Goal: Information Seeking & Learning: Check status

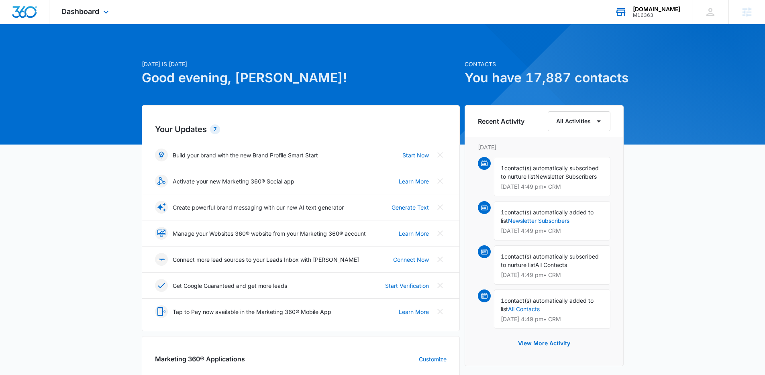
click at [667, 17] on div "M16363" at bounding box center [656, 15] width 47 height 6
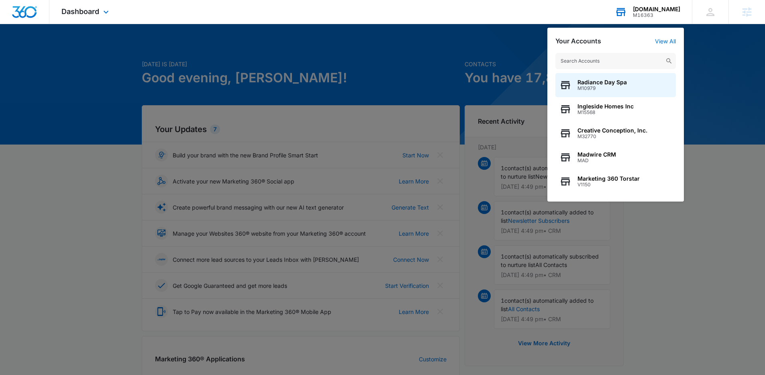
click at [650, 61] on input "text" at bounding box center [615, 61] width 120 height 16
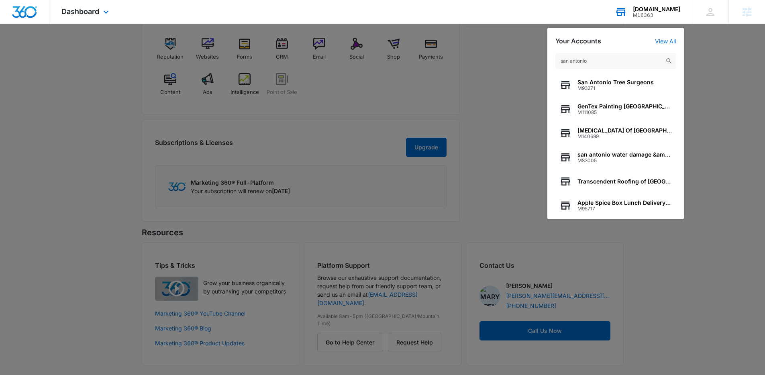
click at [600, 67] on input "san antonio" at bounding box center [615, 61] width 120 height 16
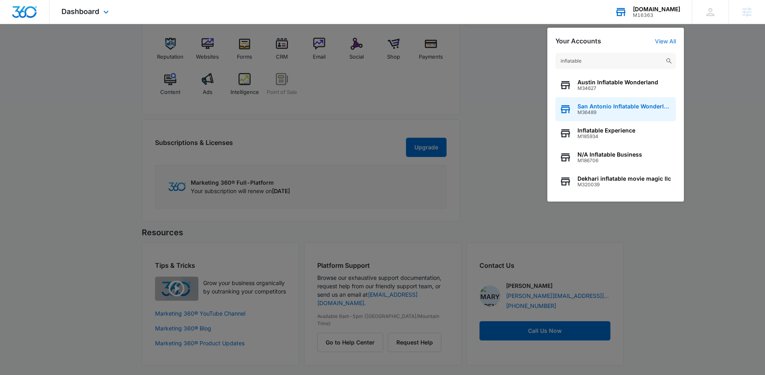
type input "inflatable"
click at [585, 110] on span "M36489" at bounding box center [624, 113] width 94 height 6
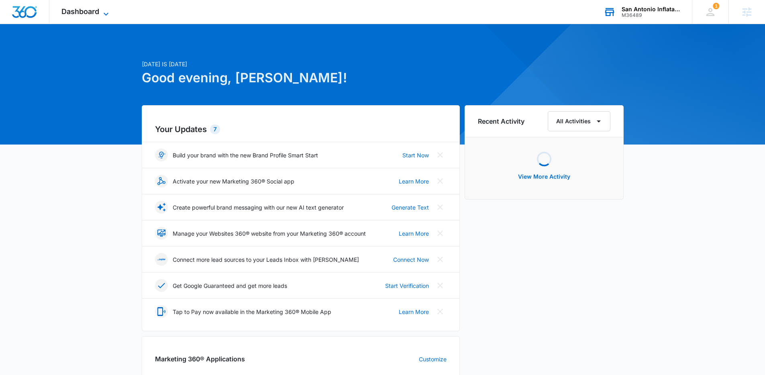
click at [78, 12] on span "Dashboard" at bounding box center [80, 11] width 38 height 8
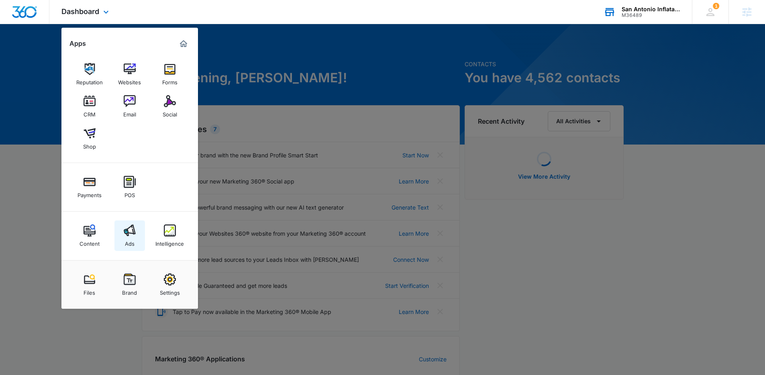
click at [130, 230] on img at bounding box center [130, 230] width 12 height 12
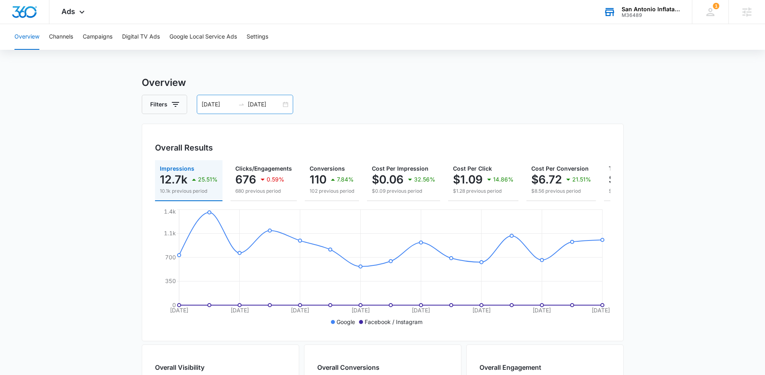
click at [238, 104] on icon "swap-right" at bounding box center [241, 104] width 6 height 6
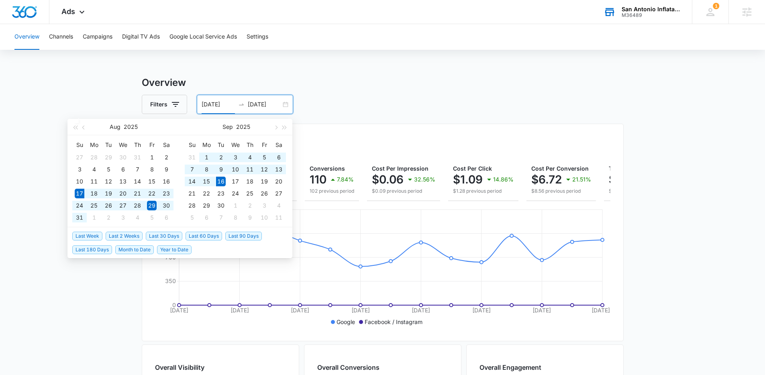
click at [161, 232] on span "Last 30 Days" at bounding box center [164, 236] width 37 height 9
type input "08/17/2025"
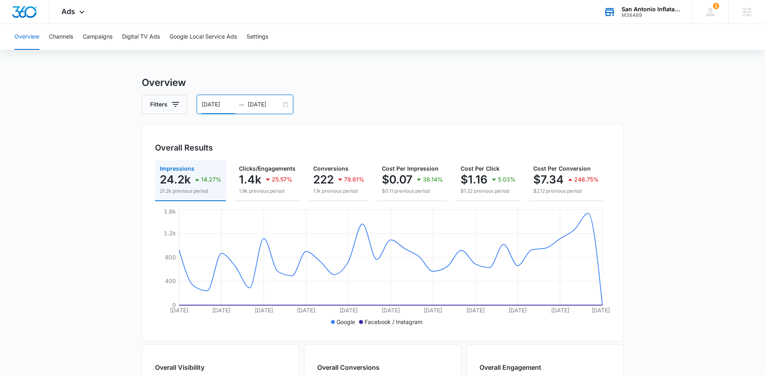
scroll to position [0, 97]
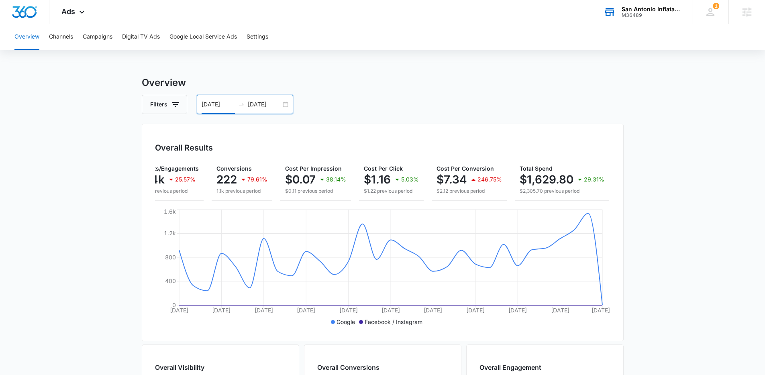
click at [669, 203] on main "Overview Filters 08/17/2025 09/16/2025 Overall Results Impressions 24.2k 14.27%…" at bounding box center [382, 363] width 765 height 576
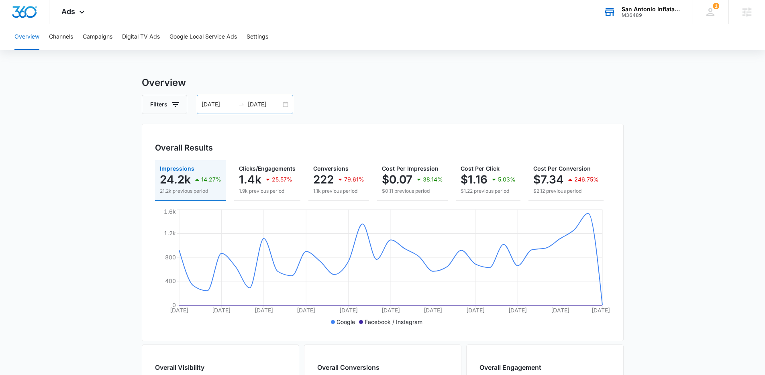
click at [267, 107] on input "09/16/2025" at bounding box center [264, 104] width 33 height 9
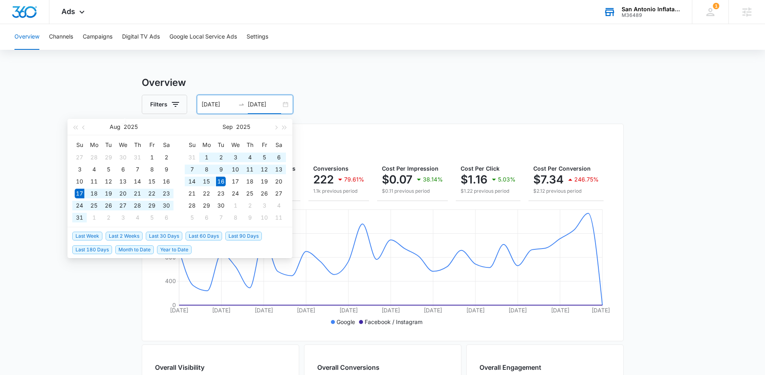
type input "09/16/2025"
click at [175, 232] on span "Last 30 Days" at bounding box center [164, 236] width 37 height 9
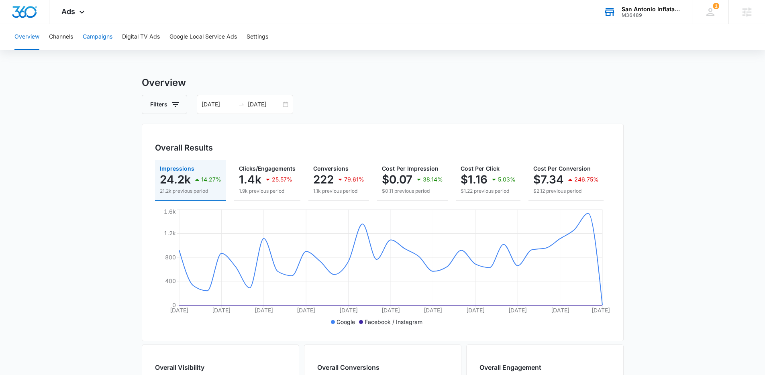
click at [98, 41] on button "Campaigns" at bounding box center [98, 37] width 30 height 26
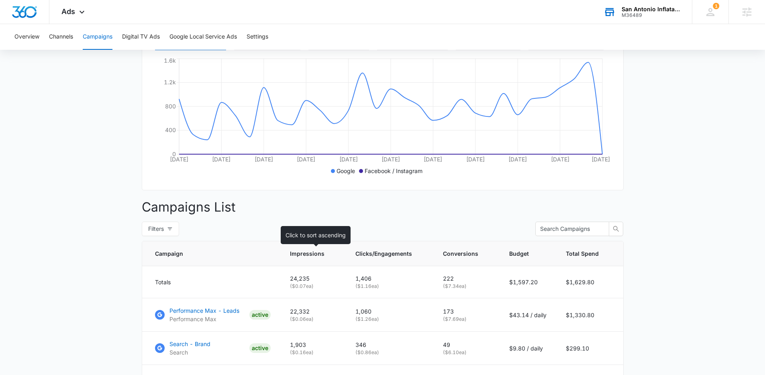
scroll to position [155, 0]
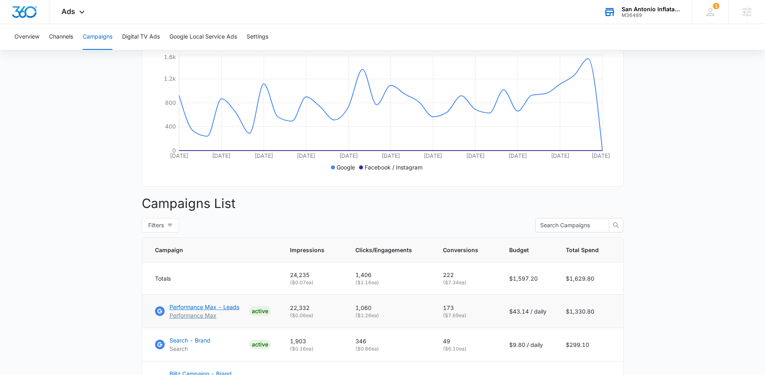
click at [233, 310] on p "Performance Max - Leads" at bounding box center [204, 307] width 70 height 8
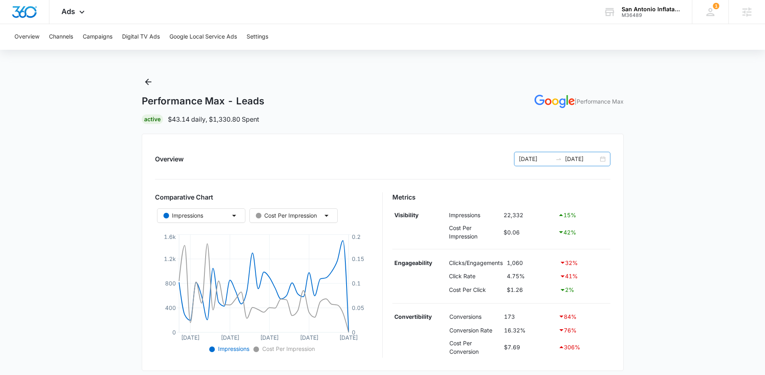
click at [595, 162] on input "[DATE]" at bounding box center [581, 159] width 33 height 9
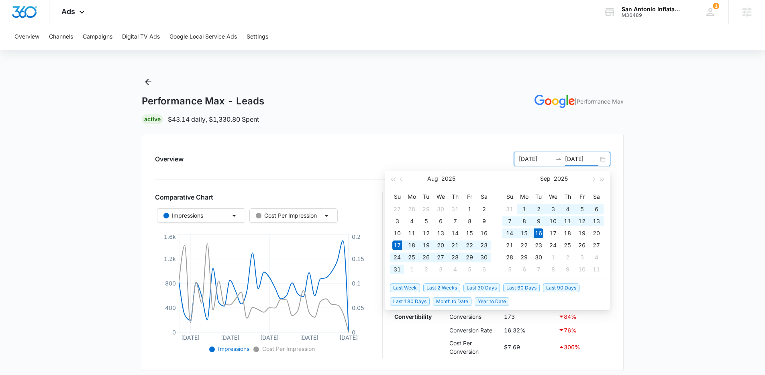
type input "[DATE]"
click at [443, 286] on span "Last 2 Weeks" at bounding box center [441, 287] width 37 height 9
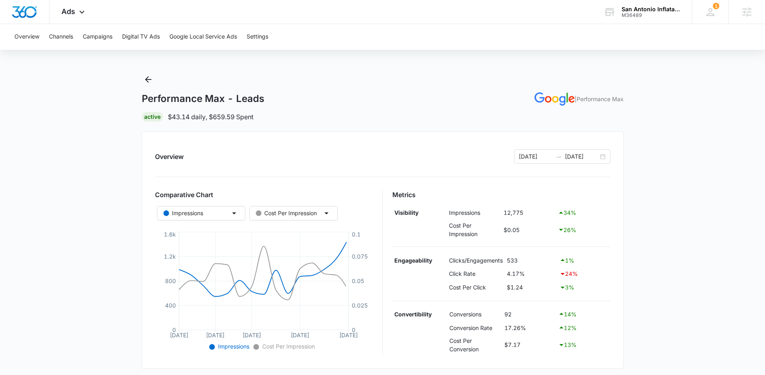
scroll to position [8, 0]
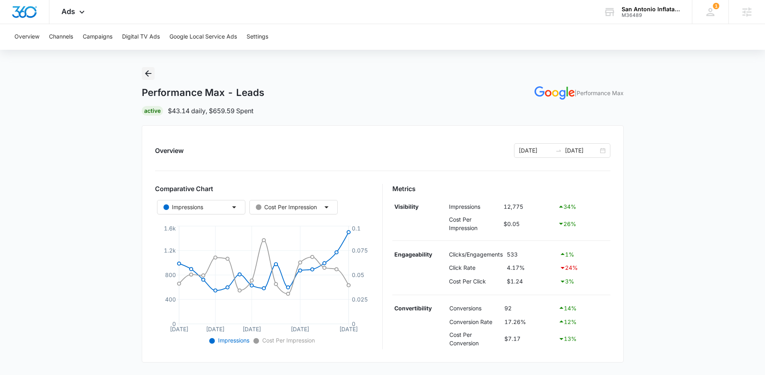
click at [142, 74] on button "Back" at bounding box center [148, 73] width 13 height 13
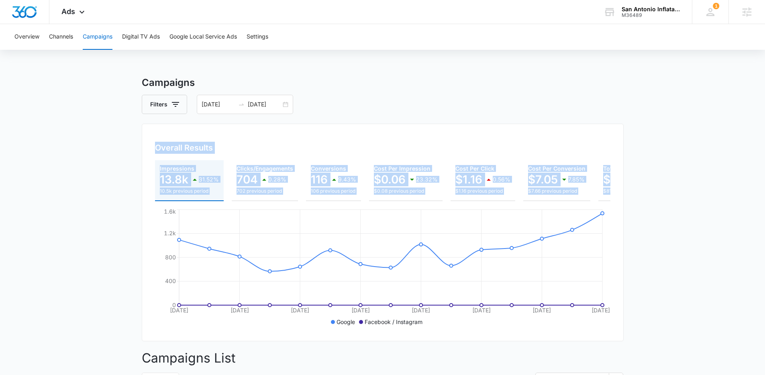
drag, startPoint x: 141, startPoint y: 151, endPoint x: 774, endPoint y: 198, distance: 634.3
click at [765, 198] on html "Ads Apps Reputation Websites Forms CRM Email Social Shop Payments POS Content A…" at bounding box center [382, 187] width 765 height 375
copy div "Overall Results Impressions 13.8k 31.52% 10.5k previous period Clicks/Engagemen…"
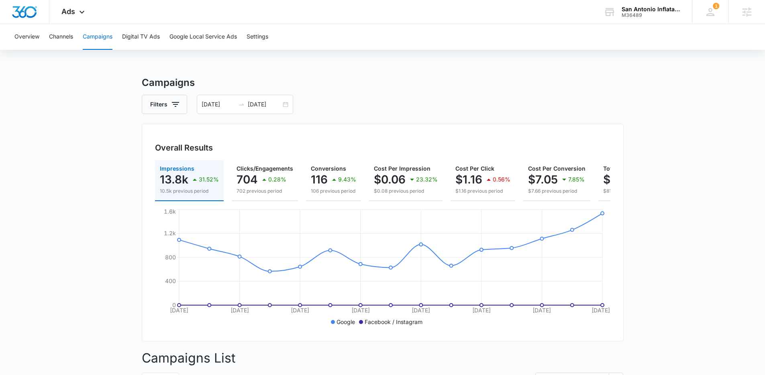
click at [551, 77] on h3 "Campaigns" at bounding box center [383, 82] width 482 height 14
click at [645, 15] on div "M36489" at bounding box center [650, 15] width 59 height 6
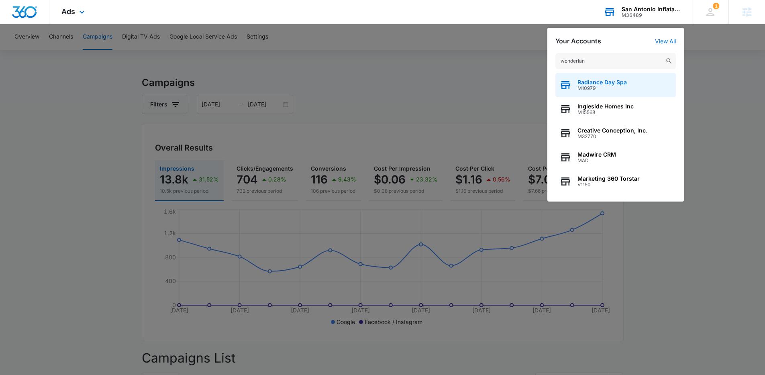
type input "wonderland"
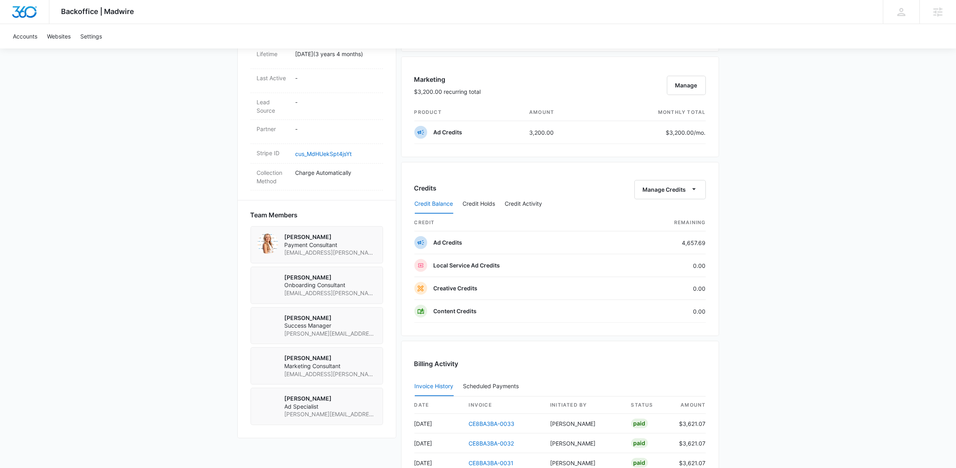
scroll to position [340, 0]
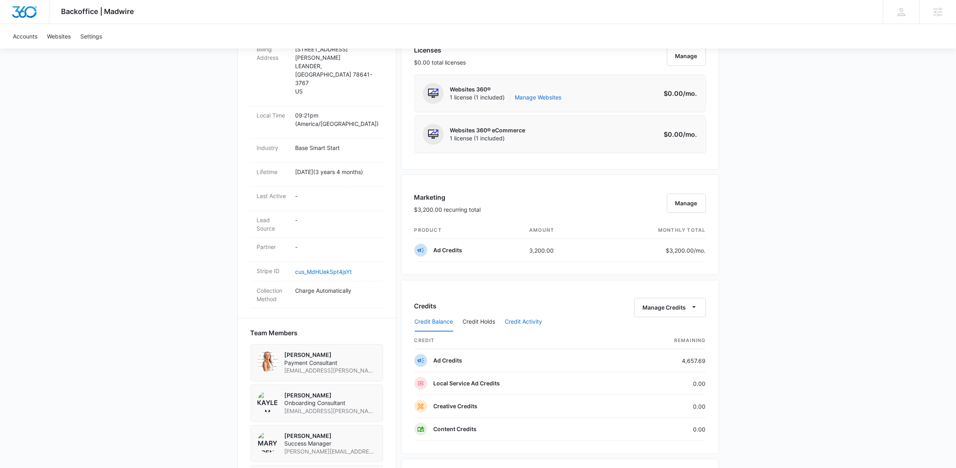
click at [537, 323] on button "Credit Activity" at bounding box center [523, 322] width 37 height 19
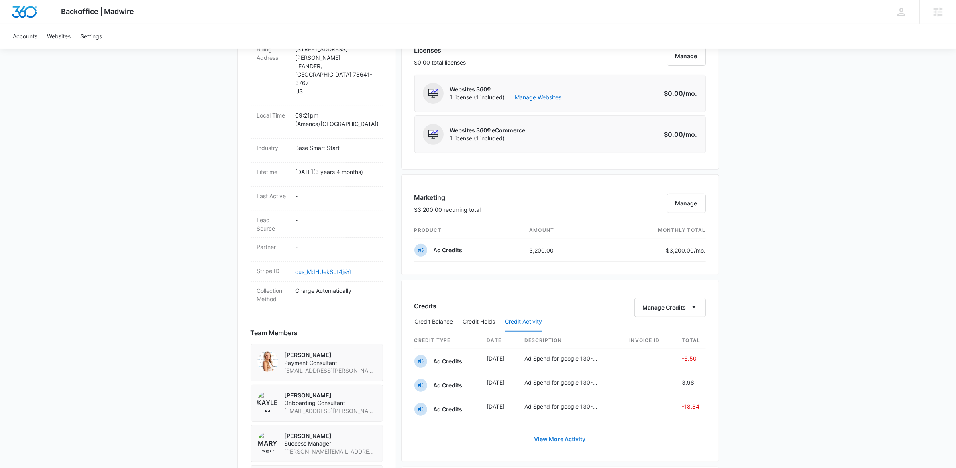
click at [562, 440] on link "View More Activity" at bounding box center [559, 439] width 67 height 19
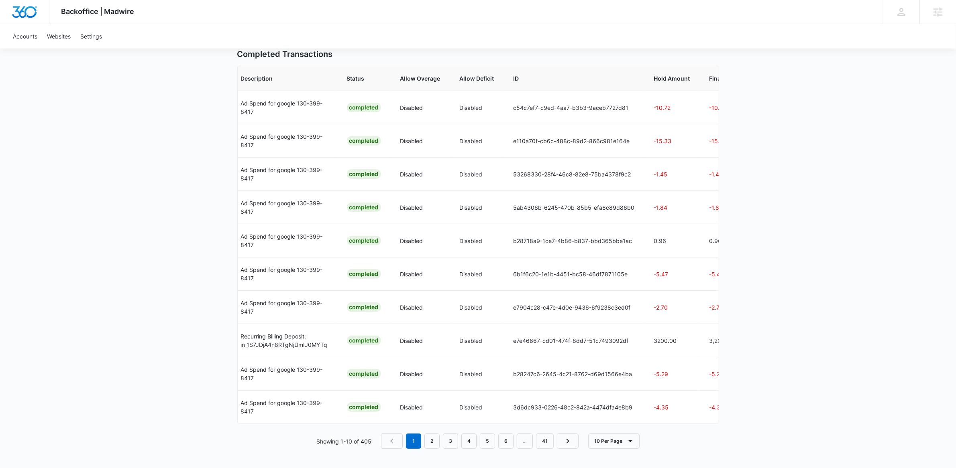
scroll to position [0, 233]
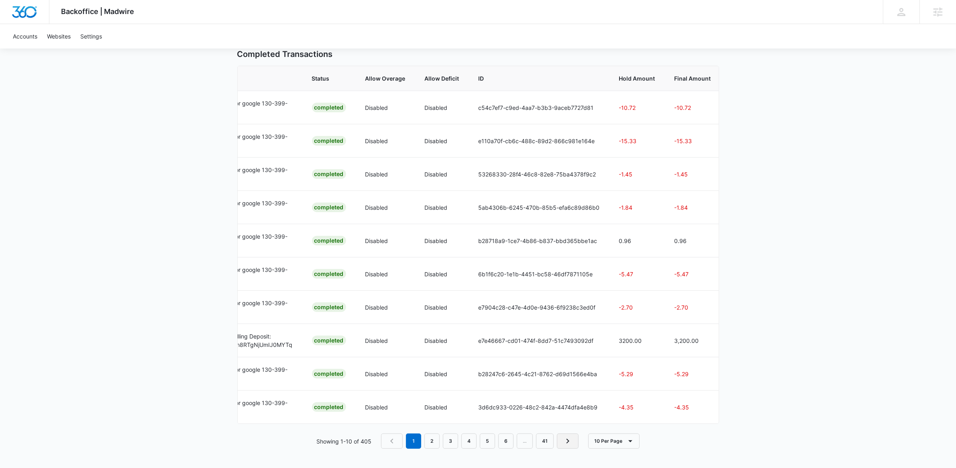
click at [571, 445] on icon "Next Page" at bounding box center [568, 442] width 10 height 10
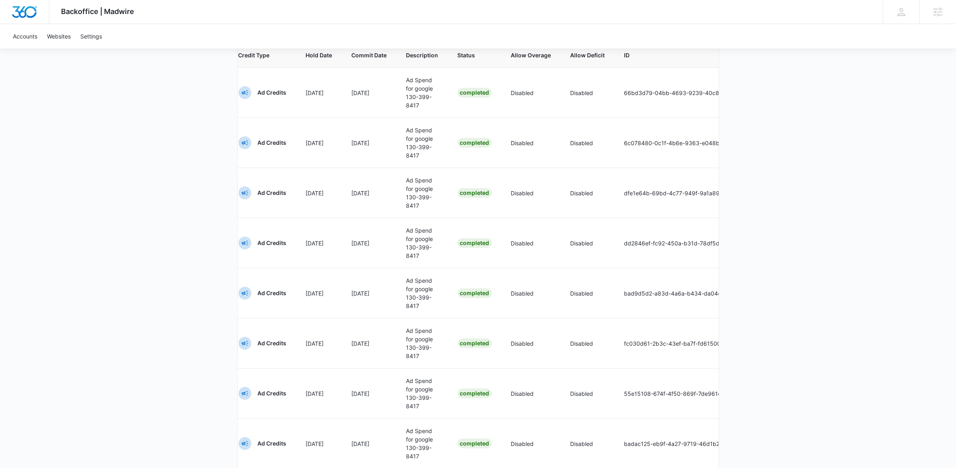
scroll to position [273, 0]
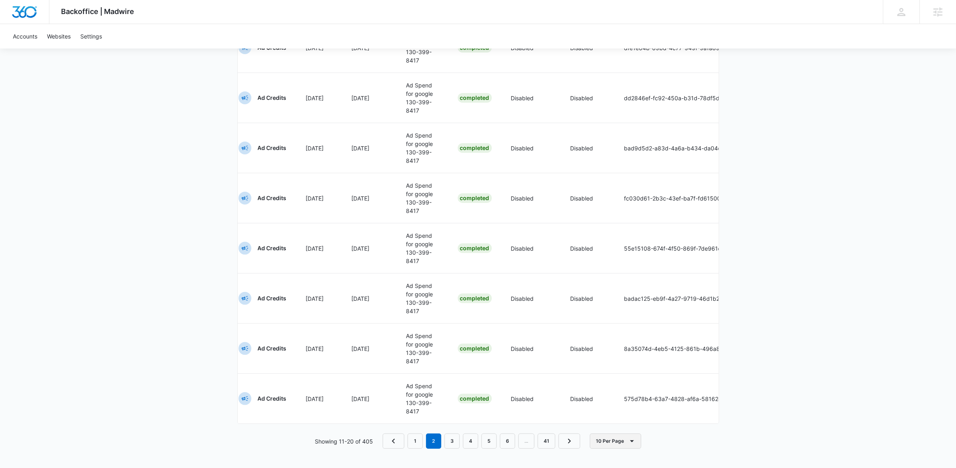
click at [619, 437] on button "10 Per Page" at bounding box center [615, 441] width 51 height 15
click at [621, 424] on div "100 Per Page" at bounding box center [618, 427] width 36 height 6
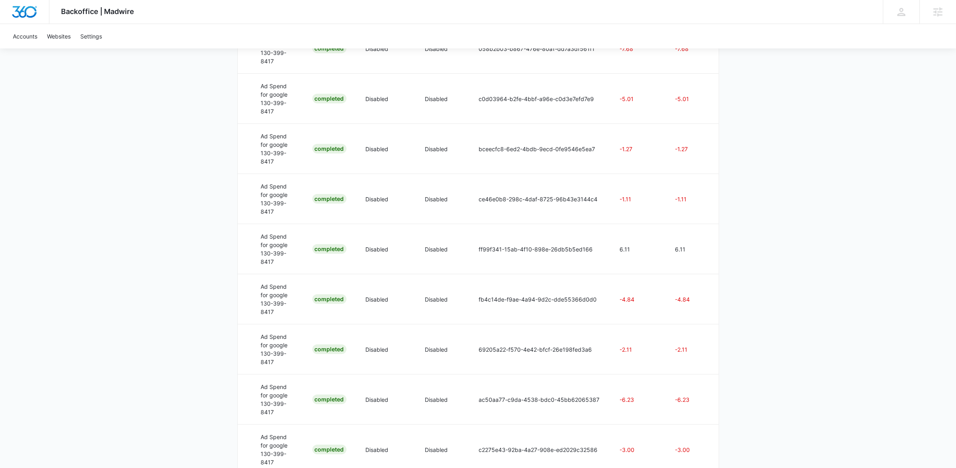
scroll to position [4796, 0]
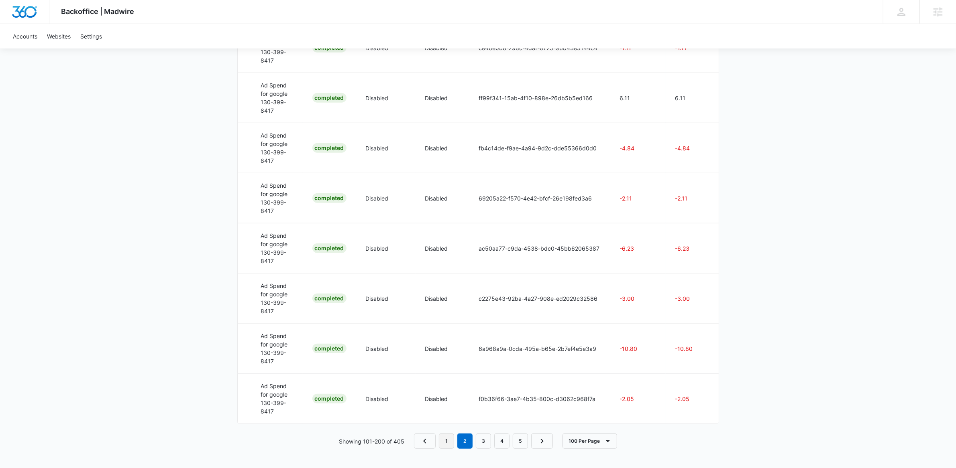
click at [447, 442] on link "1" at bounding box center [446, 441] width 15 height 15
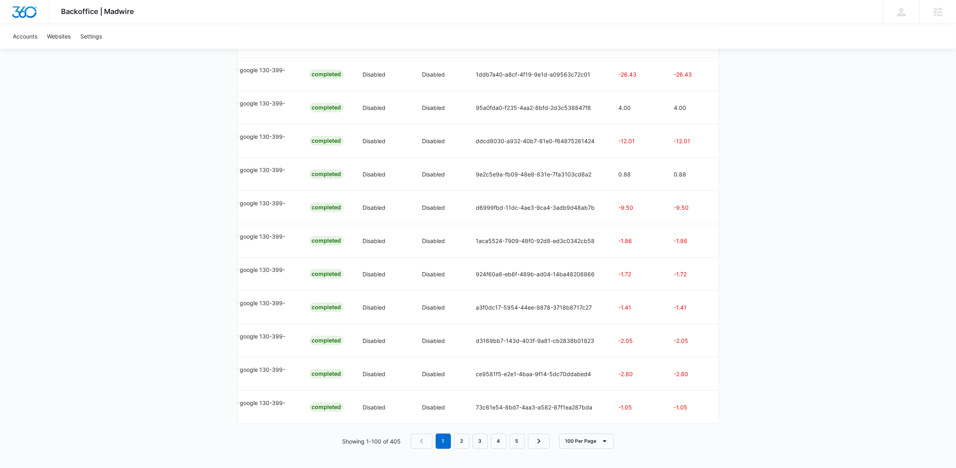
scroll to position [3257, 0]
click at [592, 439] on button "100 Per Page" at bounding box center [586, 441] width 55 height 15
click at [481, 440] on link "3" at bounding box center [479, 441] width 15 height 15
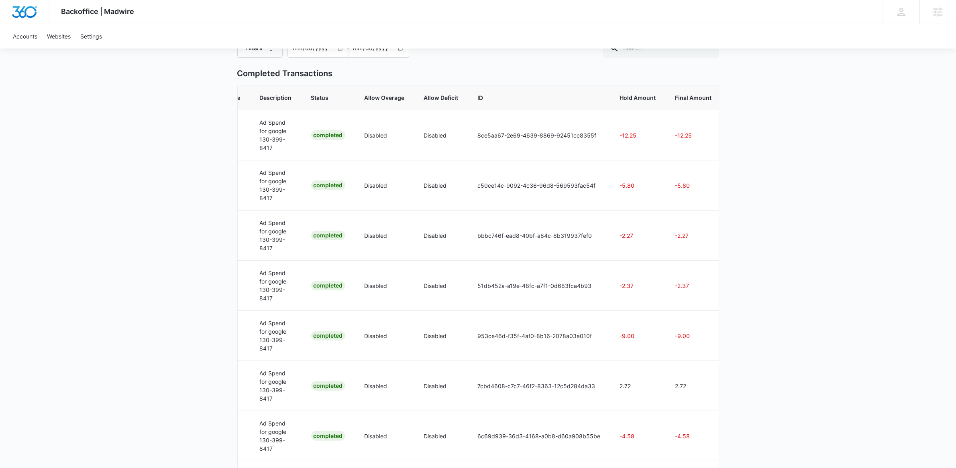
scroll to position [0, 0]
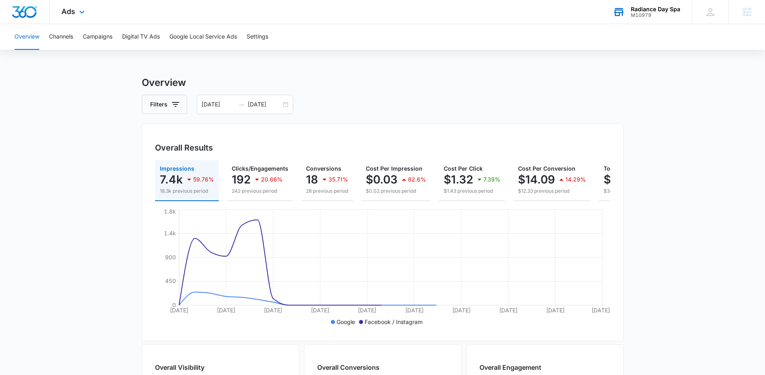
click at [664, 12] on div "M10979" at bounding box center [655, 15] width 49 height 6
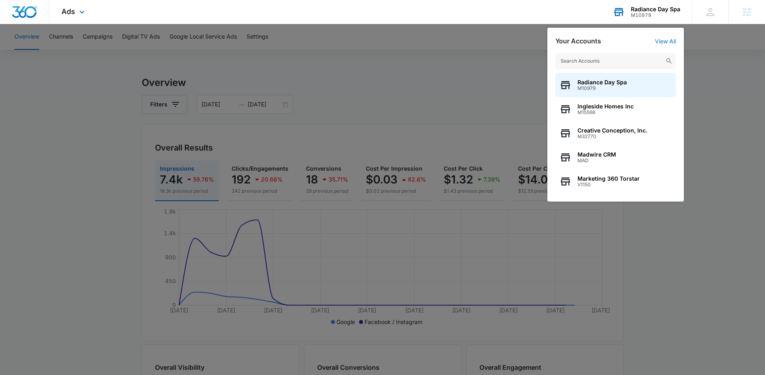
click at [651, 62] on input "text" at bounding box center [615, 61] width 120 height 16
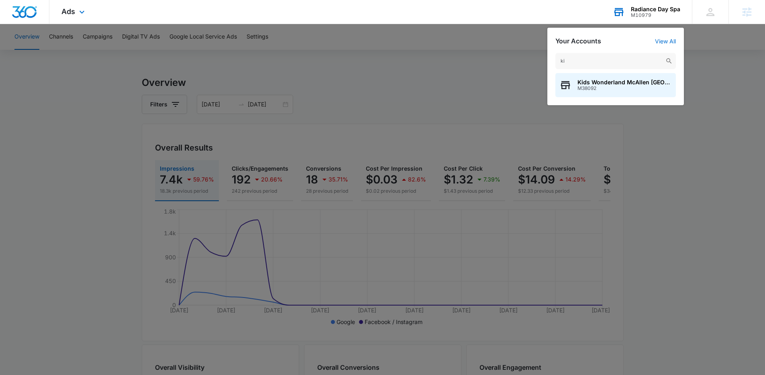
type input "k"
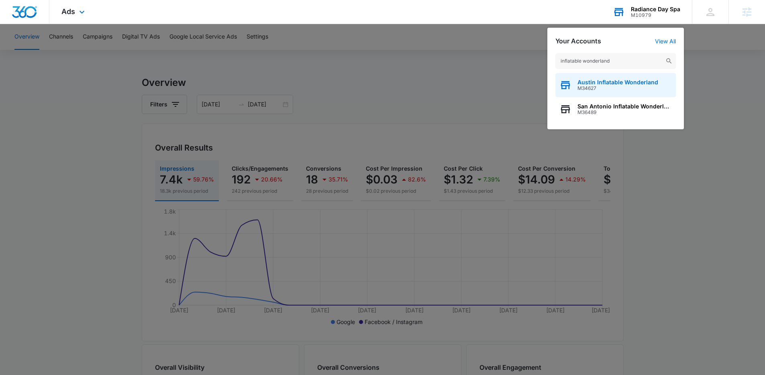
type input "inflatable wonderland"
click at [633, 93] on div "Austin Inflatable Wonderland M34627" at bounding box center [615, 85] width 120 height 24
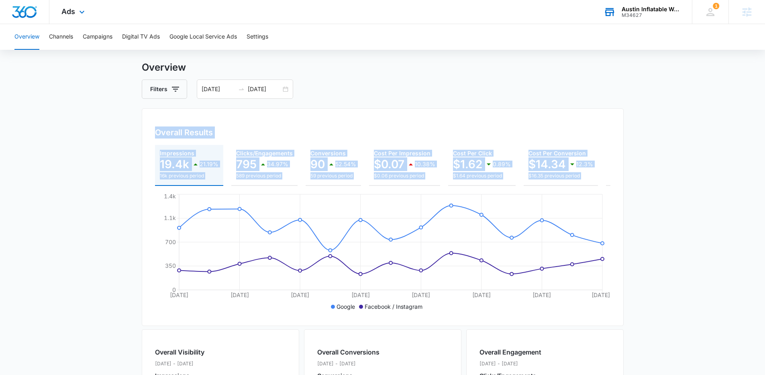
drag, startPoint x: 153, startPoint y: 134, endPoint x: 720, endPoint y: 193, distance: 569.8
click at [720, 193] on main "Overview Filters [DATE] [DATE] Overall Results Impressions 19.4k 21.19% 16k pre…" at bounding box center [382, 348] width 765 height 576
copy div "Overall Results Impressions 19.4k 21.19% 16k previous period Clicks/Engagements…"
click at [95, 37] on button "Campaigns" at bounding box center [98, 37] width 30 height 26
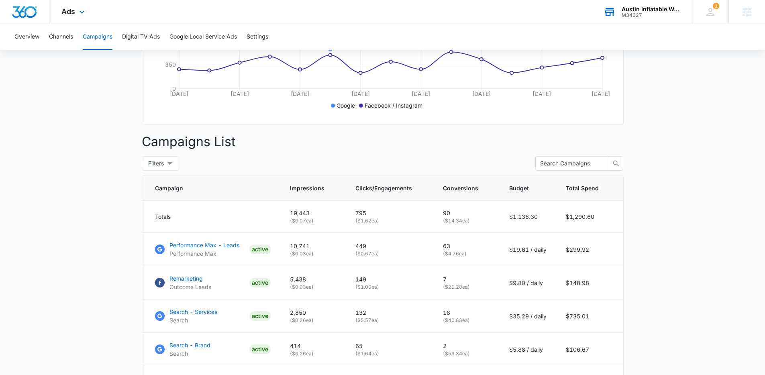
scroll to position [216, 0]
click at [648, 10] on div "Austin Inflatable Wonderland" at bounding box center [650, 9] width 59 height 6
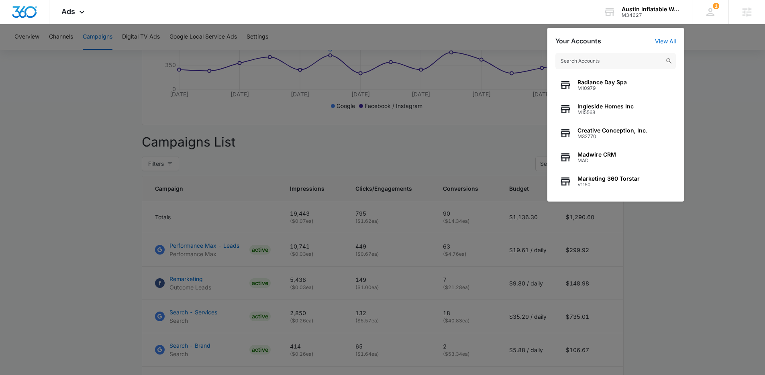
click at [633, 54] on input "text" at bounding box center [615, 61] width 120 height 16
click at [633, 57] on input "text" at bounding box center [615, 61] width 120 height 16
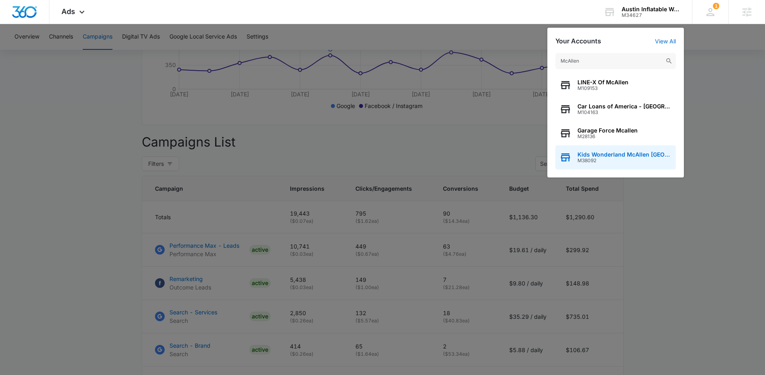
type input "McAllen"
click at [627, 162] on span "M38092" at bounding box center [624, 161] width 94 height 6
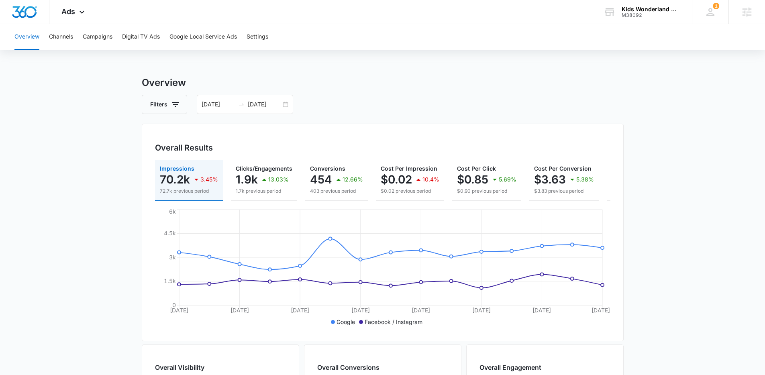
click at [447, 128] on div "Overall Results Impressions 70.2k 3.45% 72.7k previous period Clicks/Engagement…" at bounding box center [383, 233] width 482 height 218
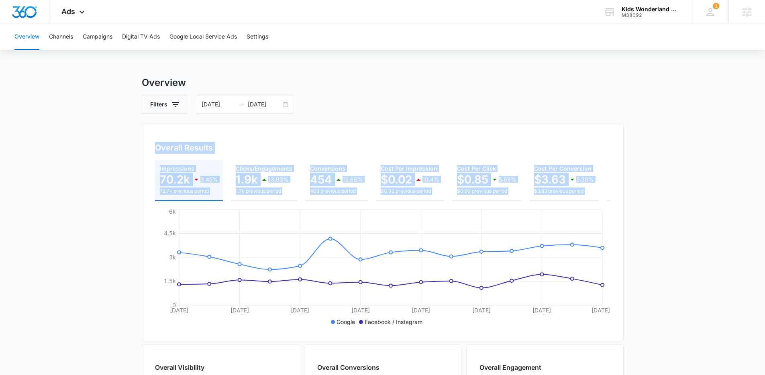
drag, startPoint x: 142, startPoint y: 144, endPoint x: 634, endPoint y: 197, distance: 494.8
click at [634, 197] on main "Overview Filters [DATE] [DATE] Overall Results Impressions 70.2k 3.45% 72.7k pr…" at bounding box center [382, 363] width 765 height 576
copy div "Overall Results Impressions 70.2k 3.45% 72.7k previous period Clicks/Engagement…"
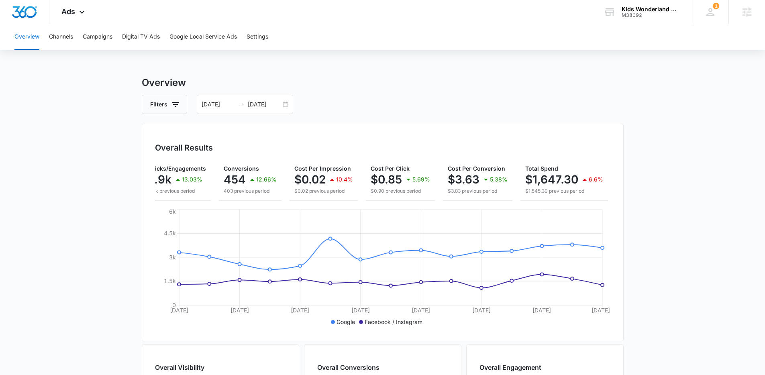
click at [648, 214] on main "Overview Filters [DATE] [DATE] Overall Results Impressions 70.2k 3.45% 72.7k pr…" at bounding box center [382, 363] width 765 height 576
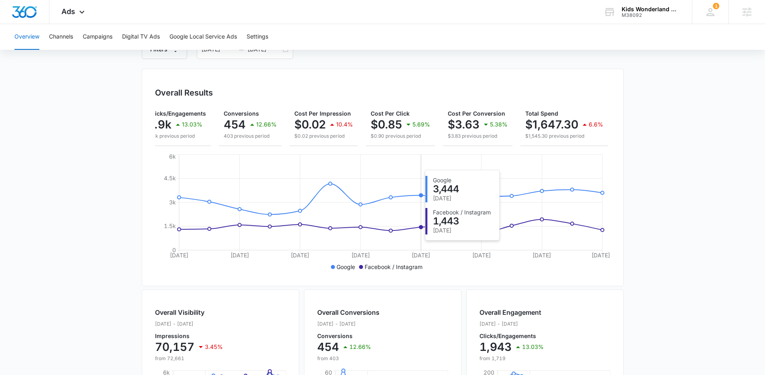
scroll to position [0, 0]
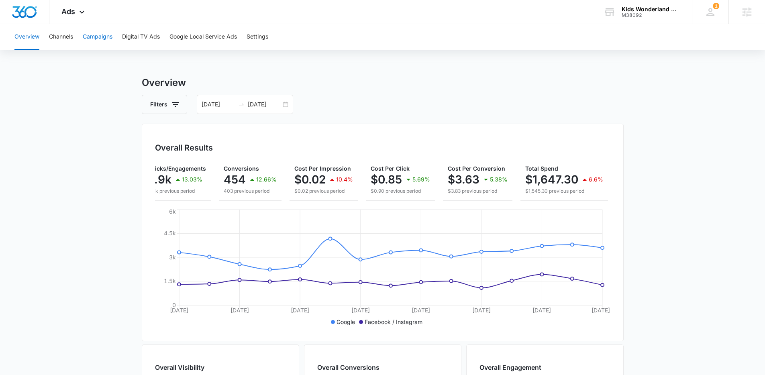
click at [96, 43] on button "Campaigns" at bounding box center [98, 37] width 30 height 26
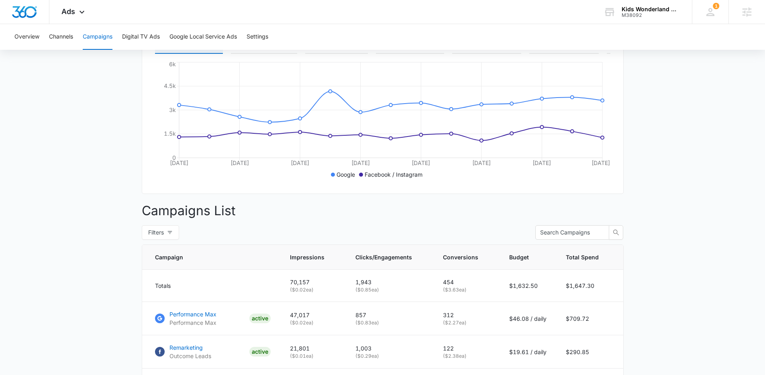
scroll to position [237, 0]
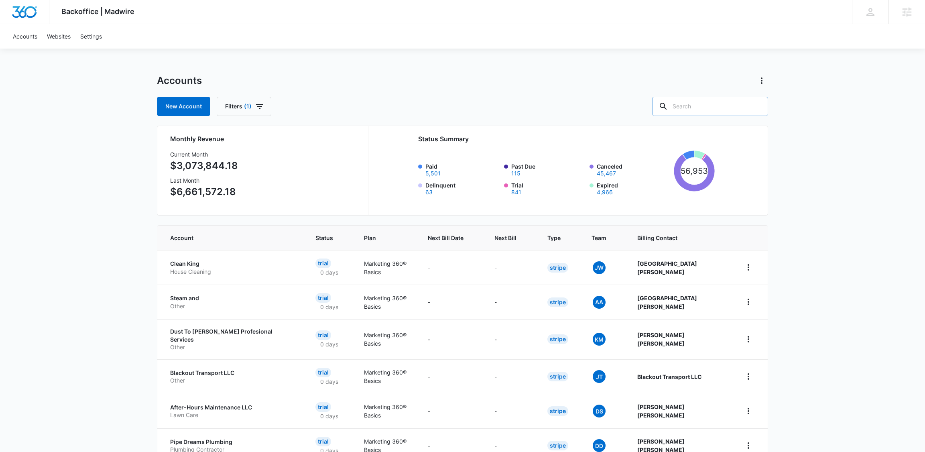
click at [700, 103] on input "text" at bounding box center [710, 106] width 116 height 19
type input "waitingadoptivefamilies"
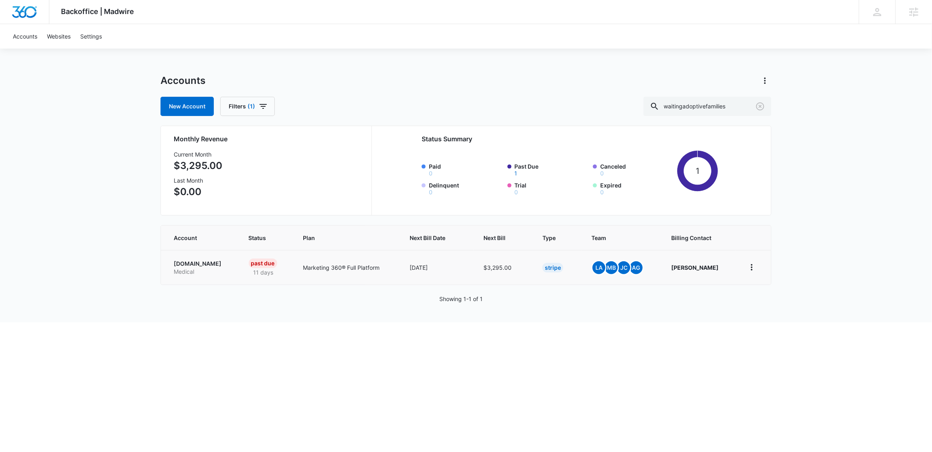
click at [203, 261] on p "[DOMAIN_NAME]" at bounding box center [202, 264] width 56 height 8
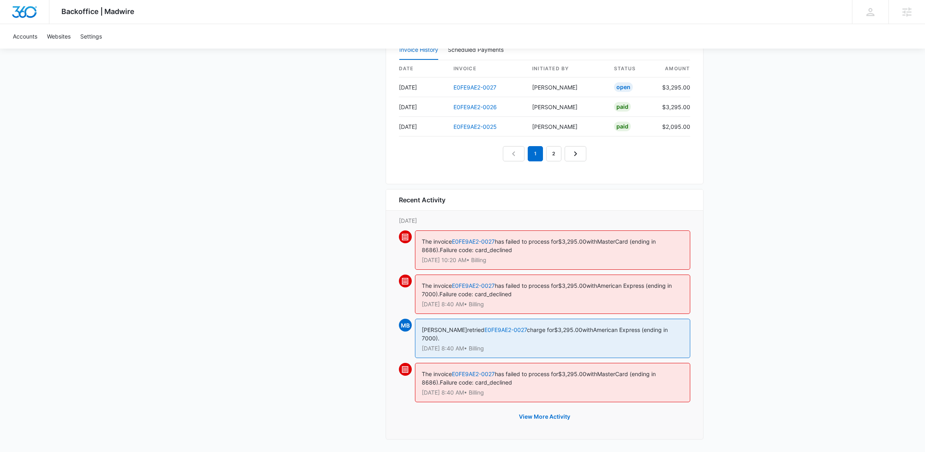
scroll to position [860, 0]
click at [551, 417] on button "View More Activity" at bounding box center [544, 415] width 67 height 19
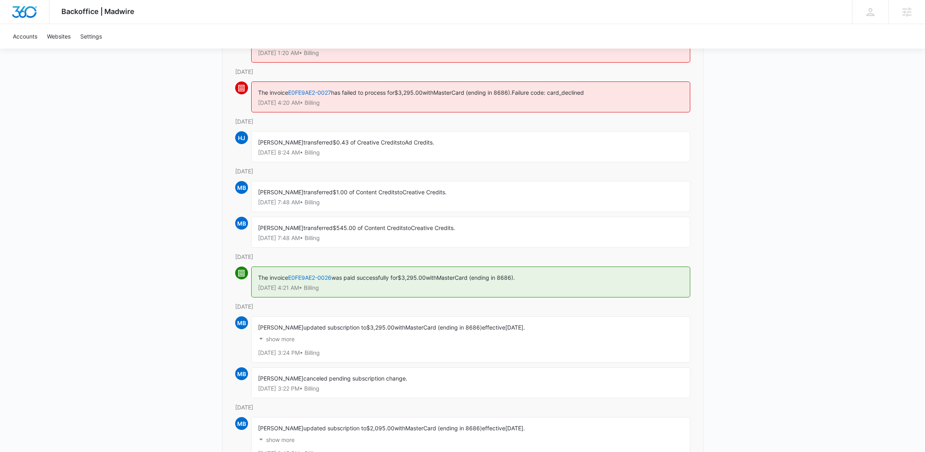
scroll to position [891, 0]
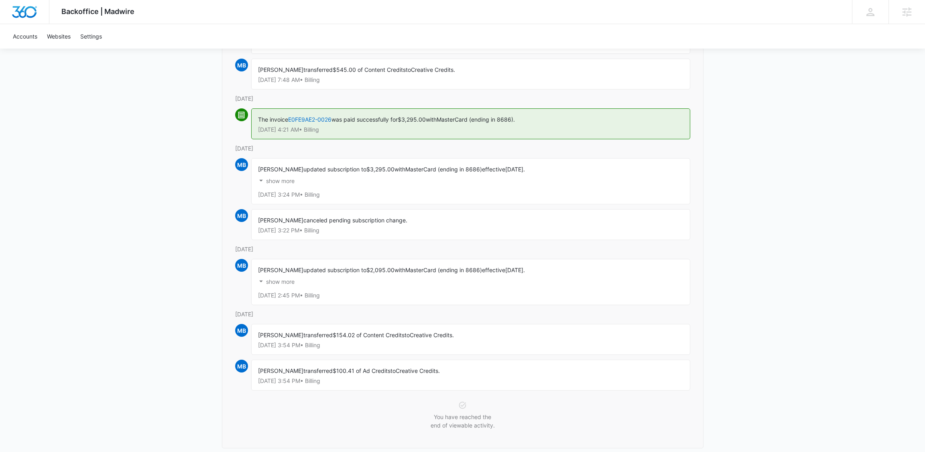
click at [279, 284] on p "show more" at bounding box center [280, 282] width 28 height 6
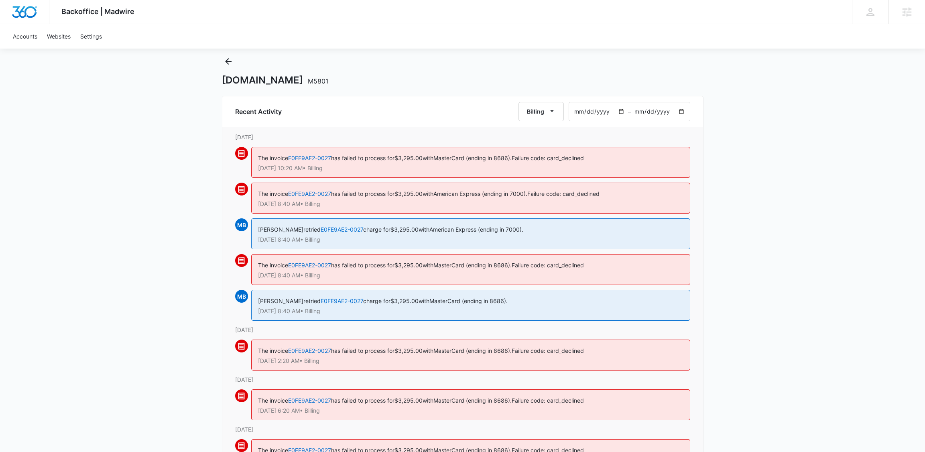
scroll to position [0, 0]
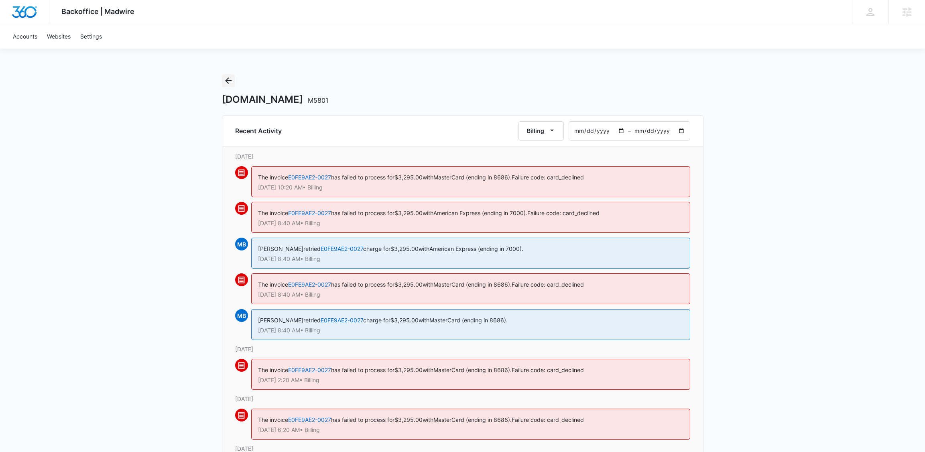
click at [232, 81] on icon "Back" at bounding box center [229, 81] width 10 height 10
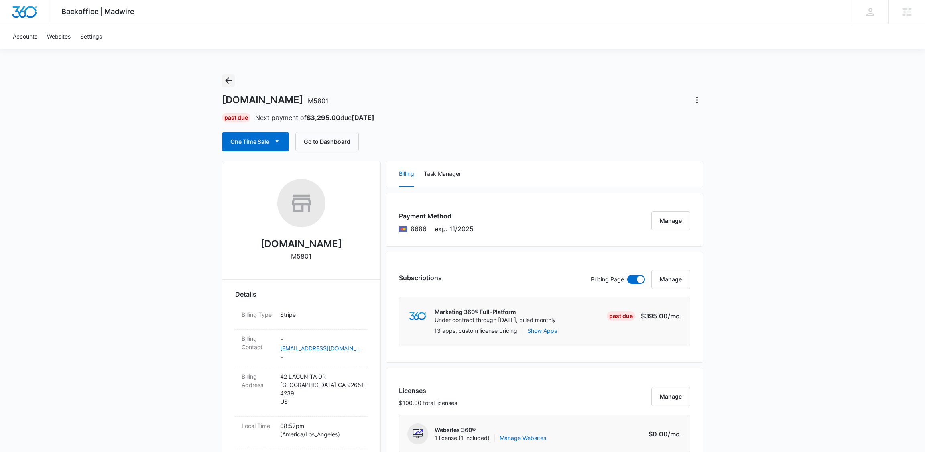
click at [232, 81] on icon "Back" at bounding box center [229, 81] width 10 height 10
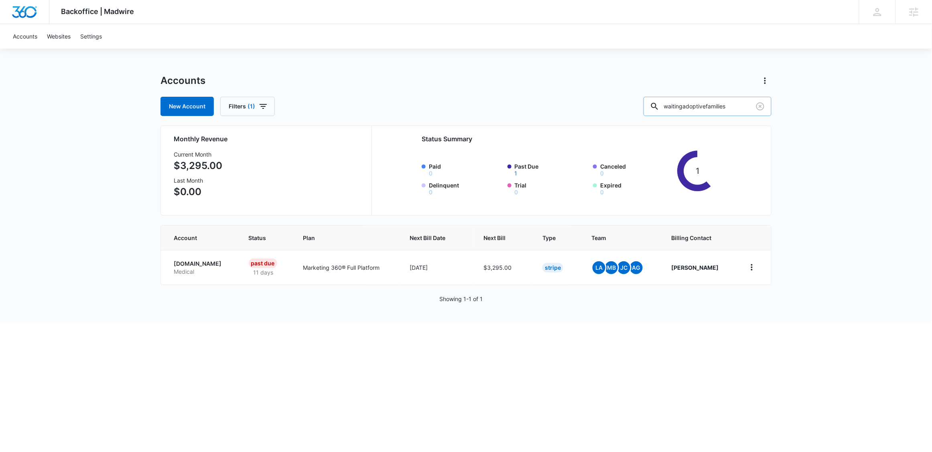
click at [710, 112] on input "waitingadoptivefamilies" at bounding box center [708, 106] width 128 height 19
type input "liberty law"
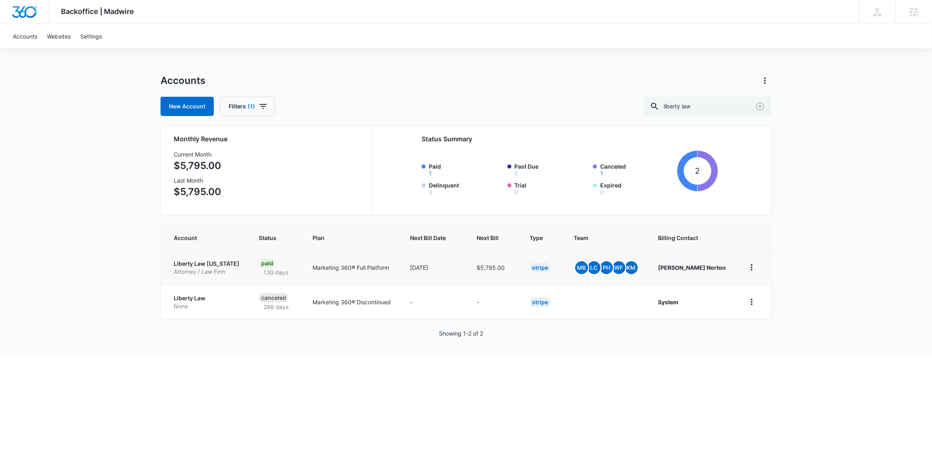
click at [202, 264] on p "Liberty Law [US_STATE]" at bounding box center [207, 264] width 66 height 8
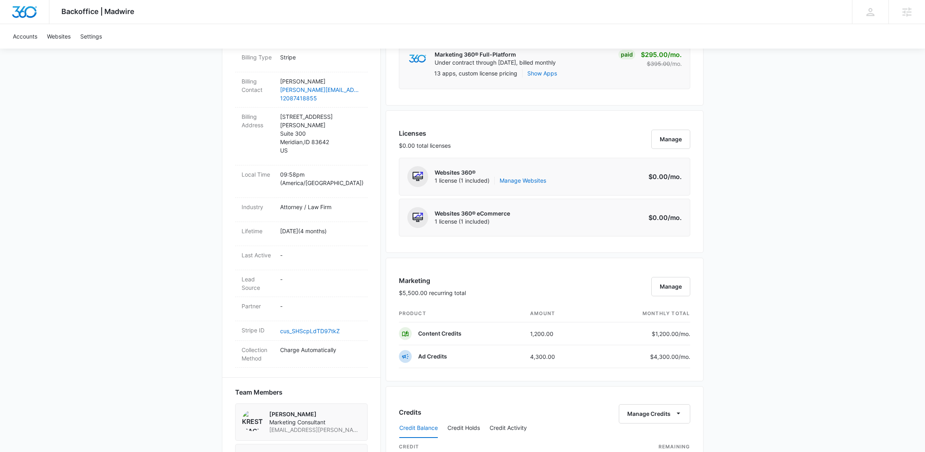
scroll to position [263, 0]
